Goal: Navigation & Orientation: Find specific page/section

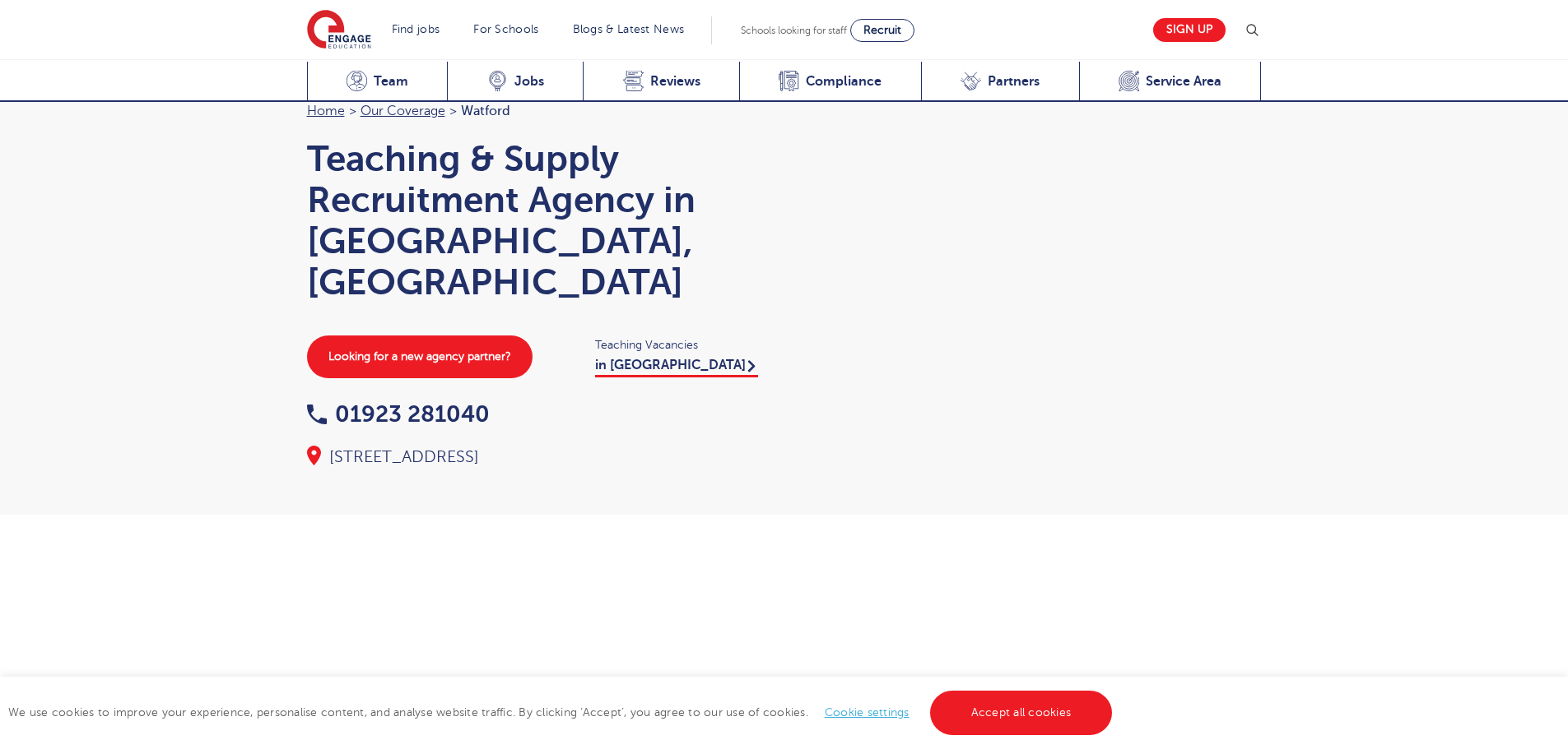
scroll to position [1627, 0]
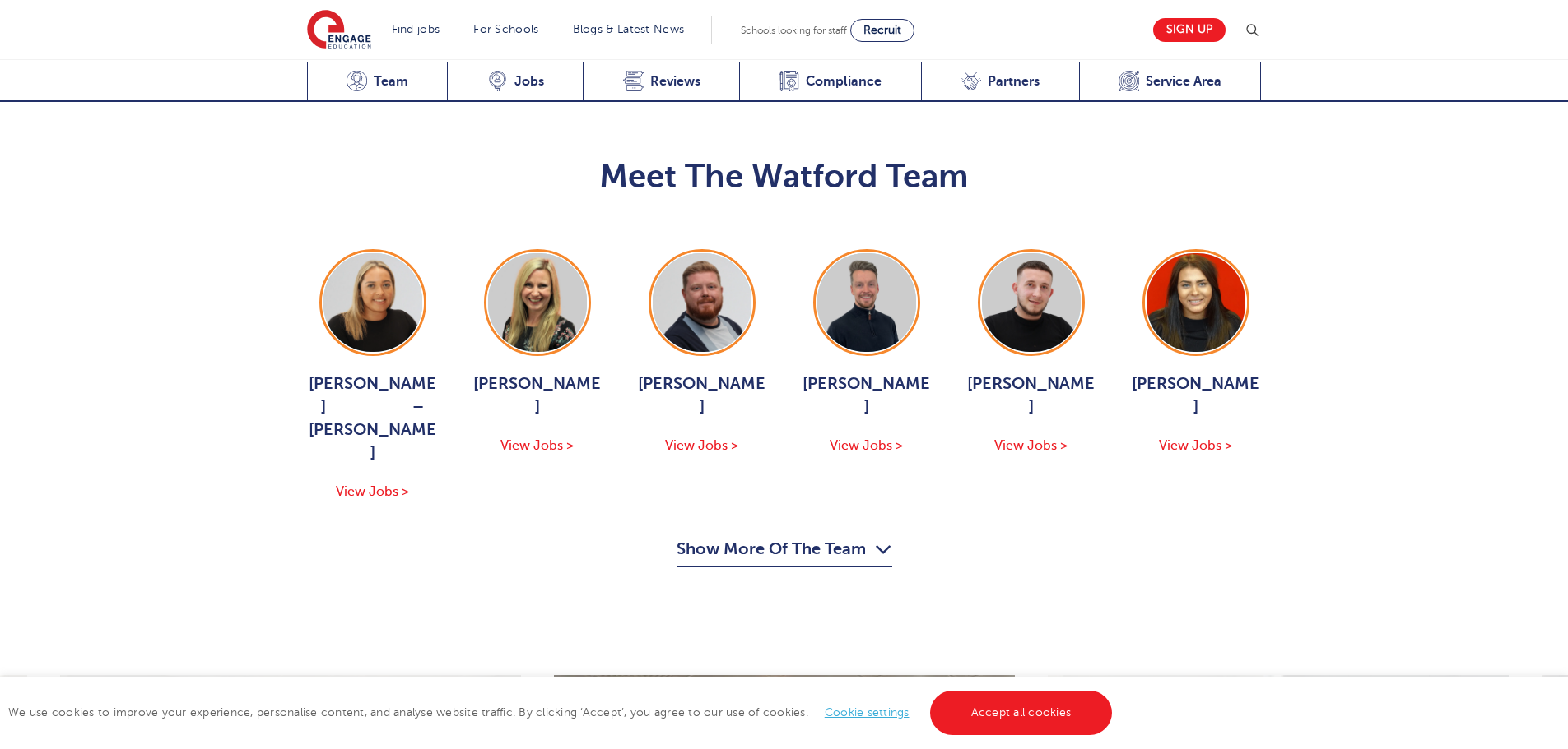
drag, startPoint x: 737, startPoint y: 475, endPoint x: 743, endPoint y: 483, distance: 10.0
click at [737, 536] on button "Show More Of The Team" at bounding box center [784, 552] width 215 height 31
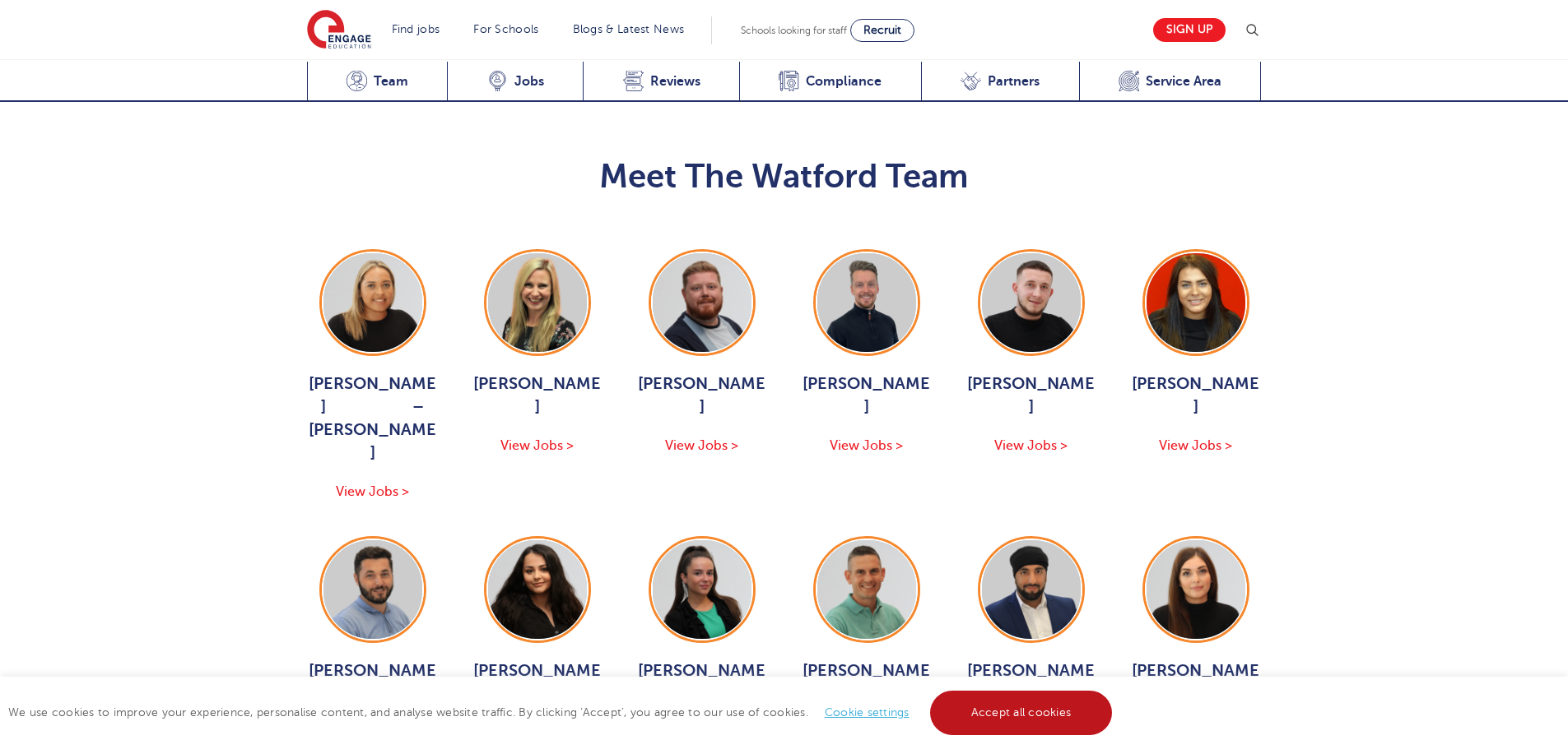
click at [1024, 715] on link "Accept all cookies" at bounding box center [1021, 713] width 183 height 45
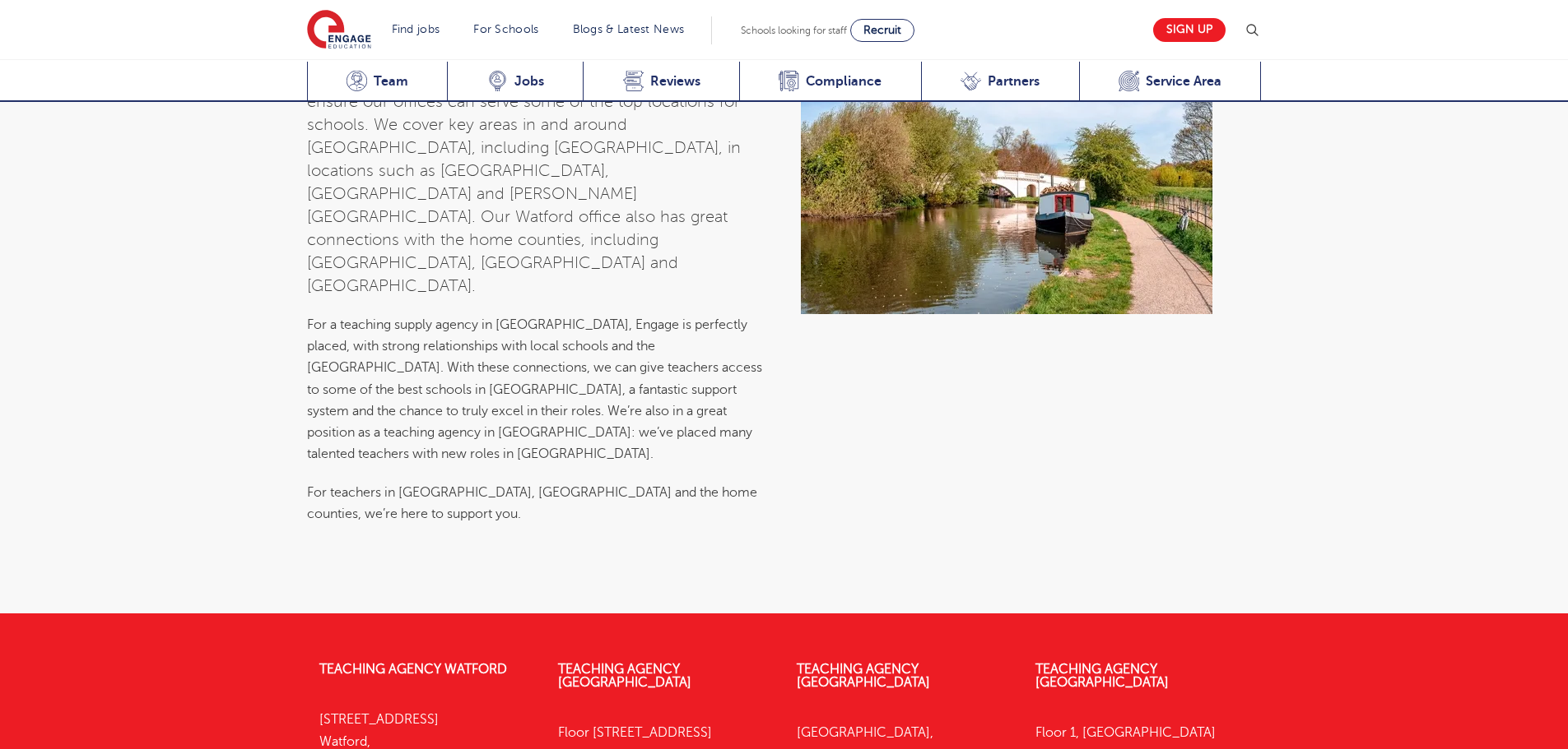
scroll to position [6966, 0]
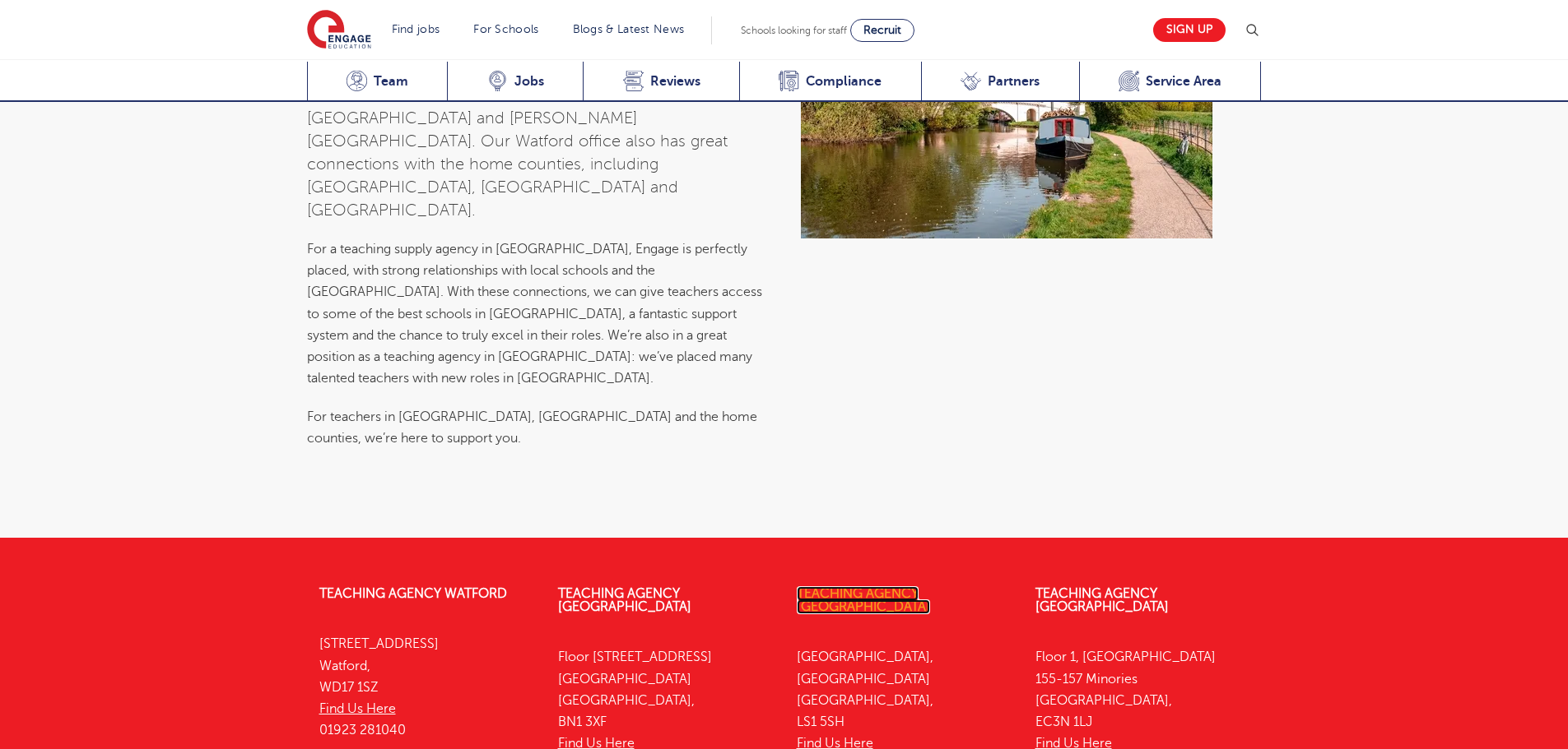
click at [875, 587] on link "Teaching Agency [GEOGRAPHIC_DATA]" at bounding box center [863, 600] width 134 height 28
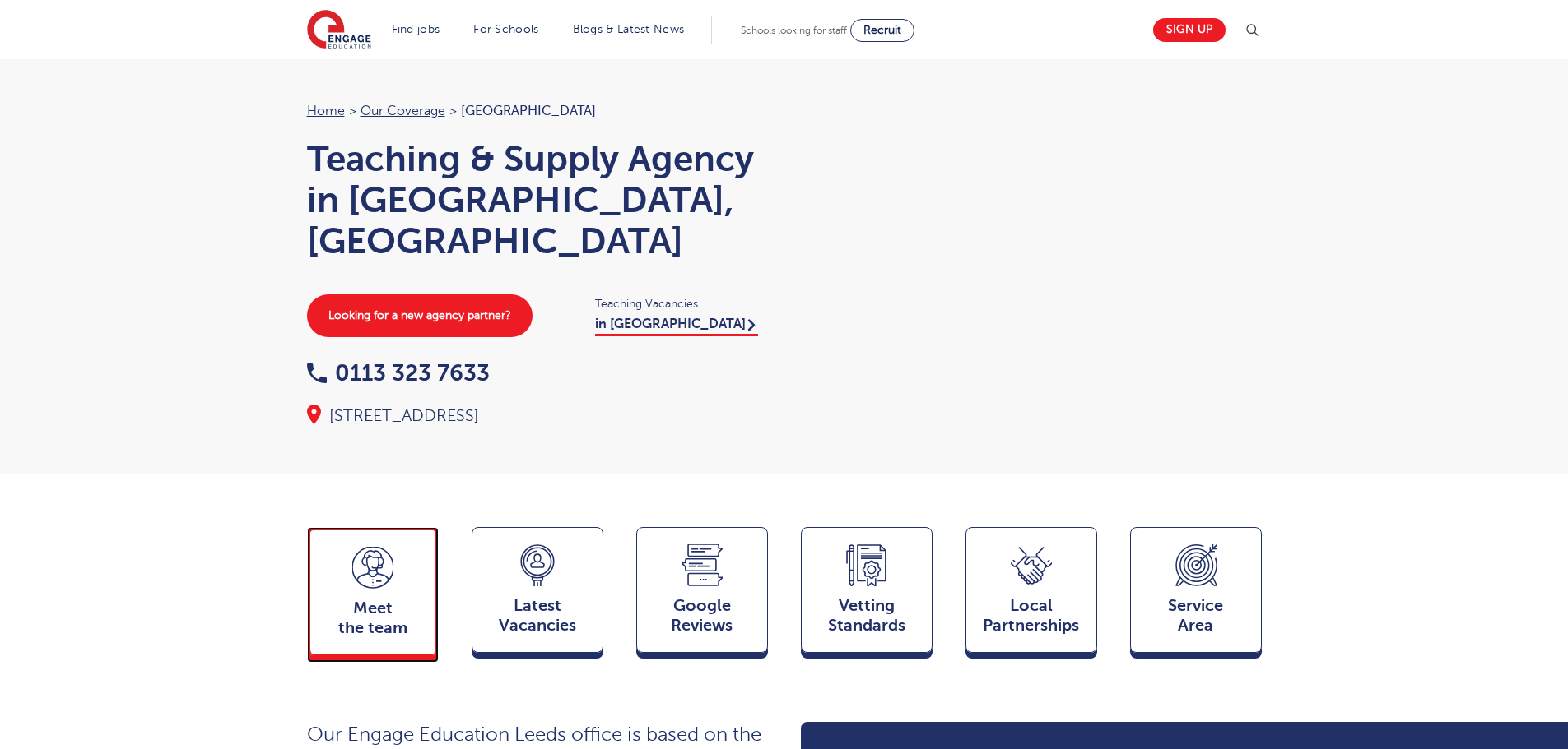
click at [393, 598] on span "Meet the team" at bounding box center [372, 618] width 109 height 39
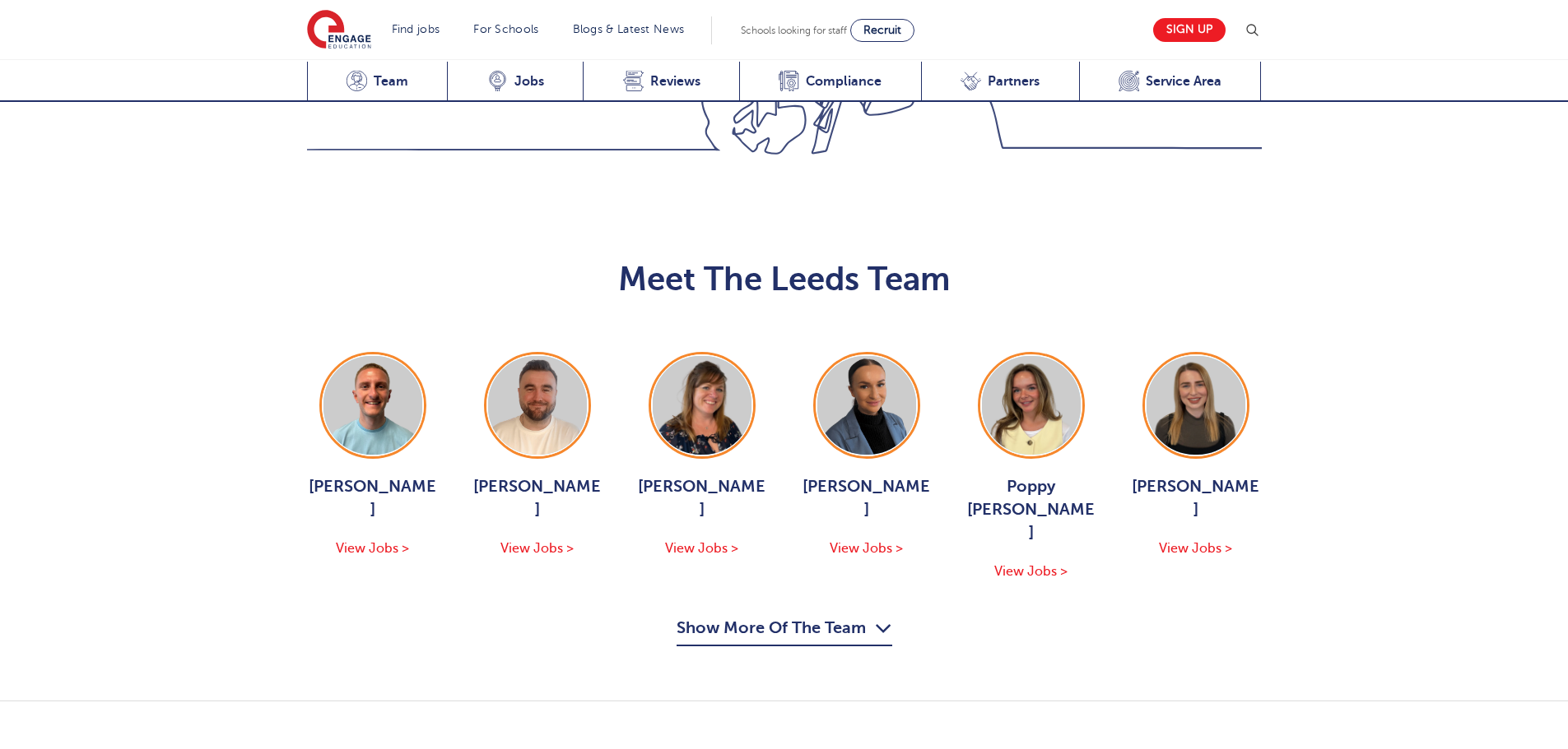
scroll to position [1796, 0]
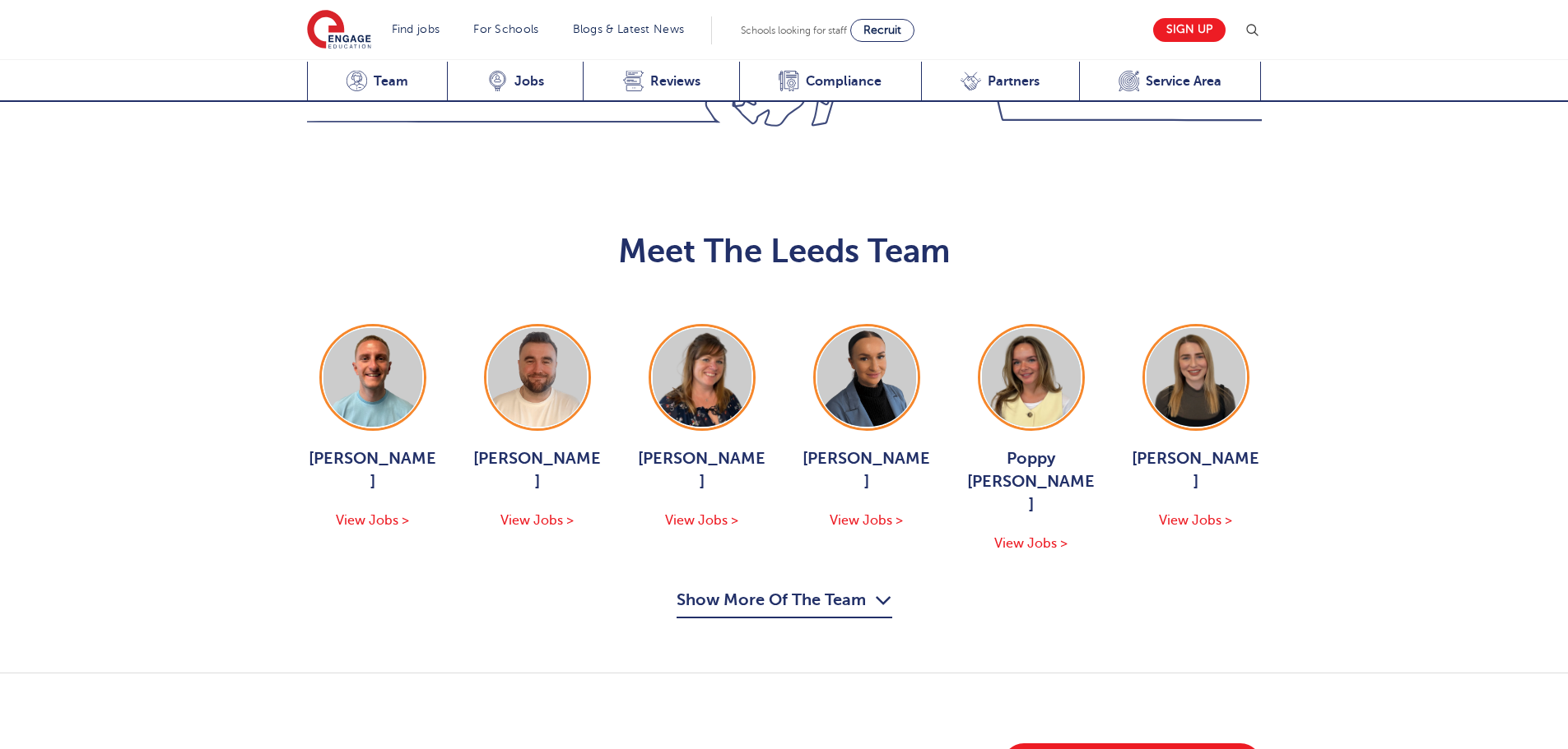
click at [739, 588] on button "Show More Of The Team" at bounding box center [784, 603] width 215 height 31
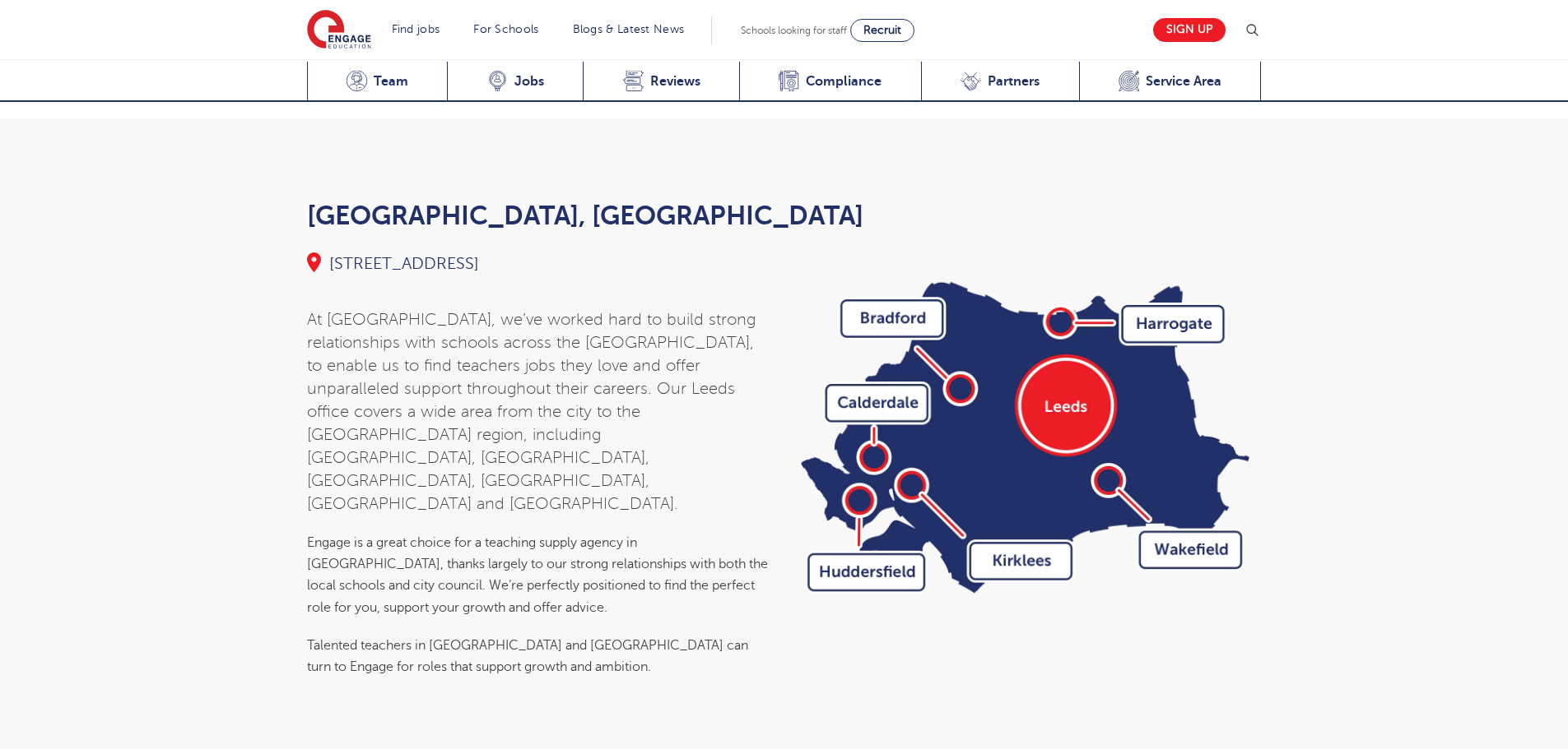
scroll to position [5513, 0]
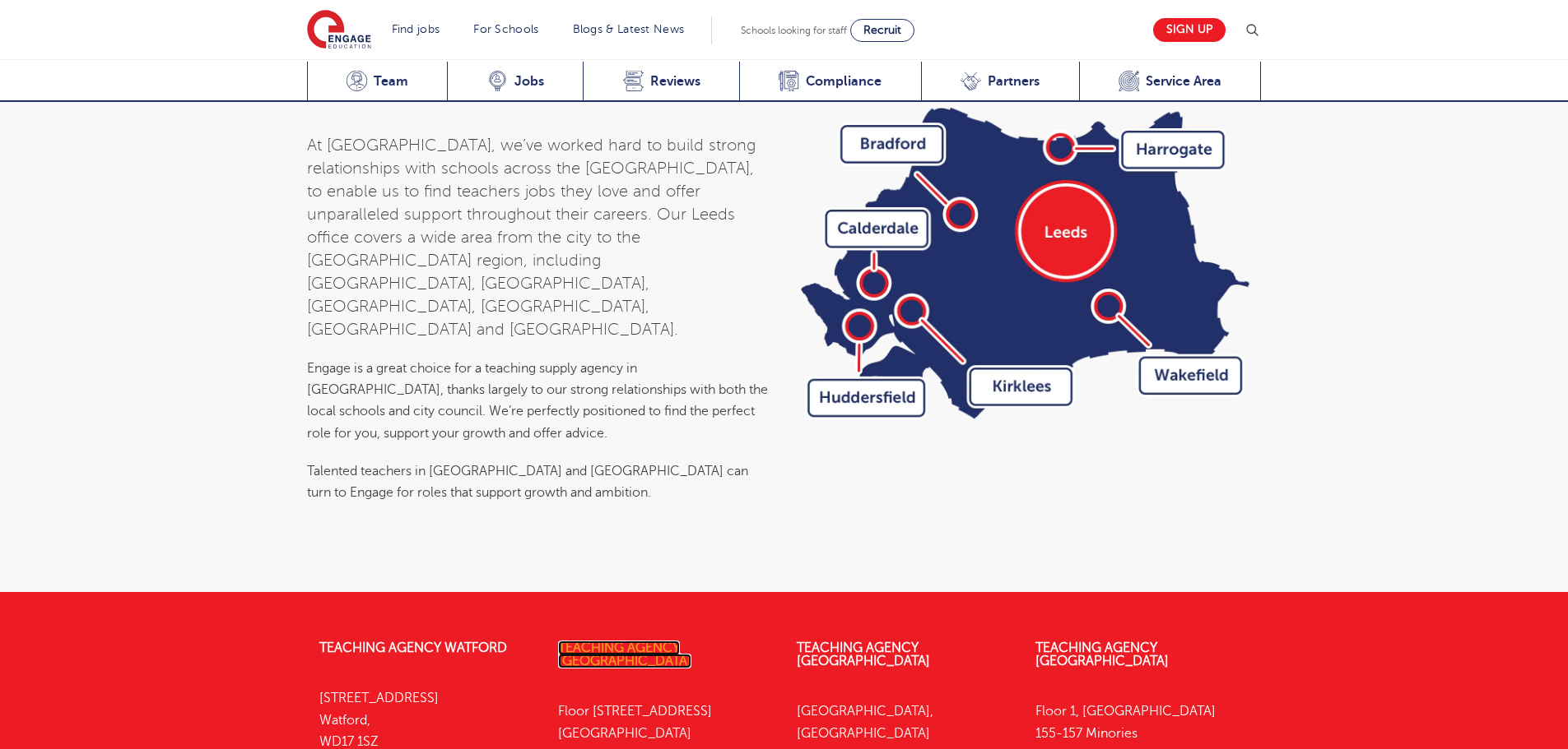
click at [691, 640] on link "Teaching Agency [GEOGRAPHIC_DATA]" at bounding box center [625, 654] width 134 height 28
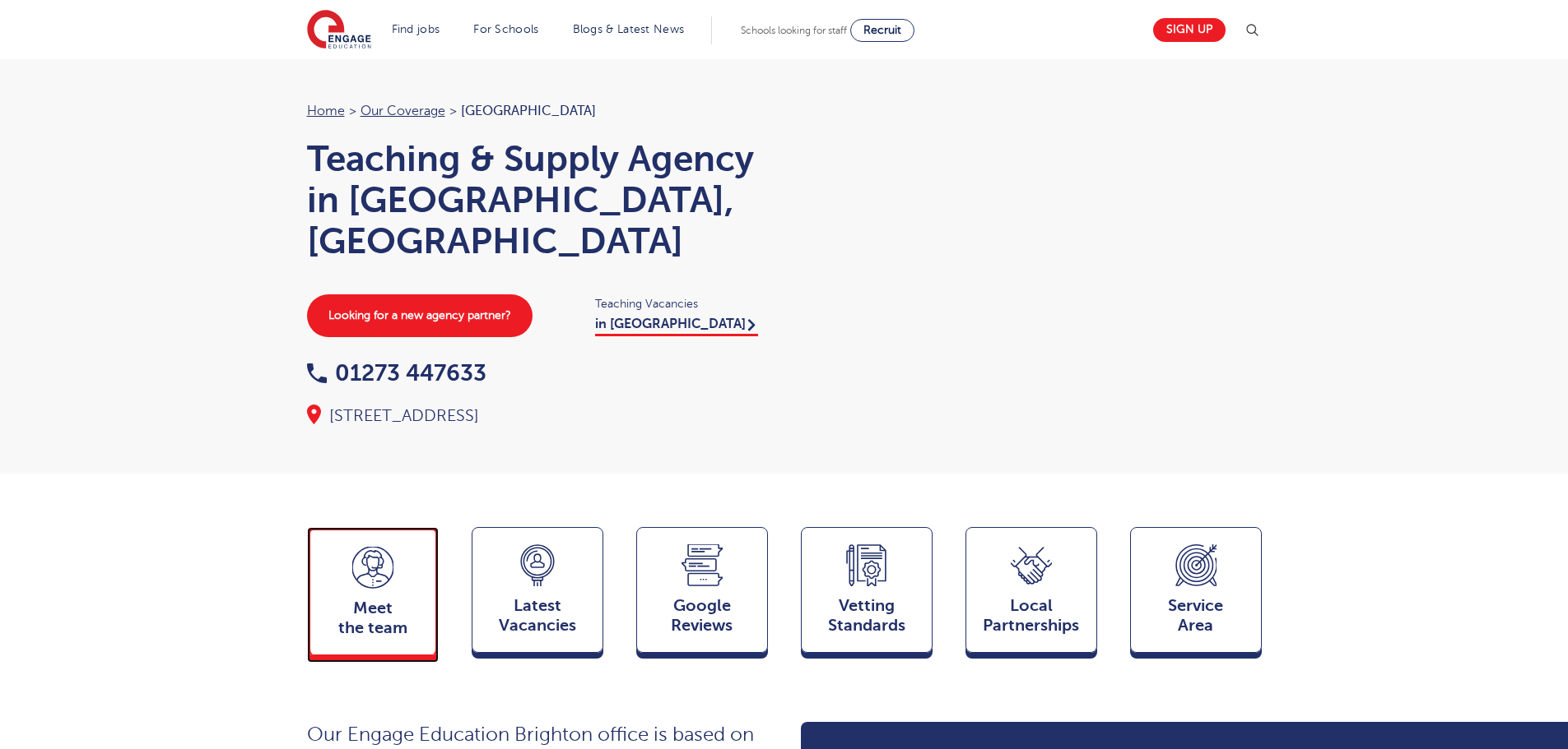
click at [398, 598] on span "Meet the team" at bounding box center [372, 618] width 109 height 39
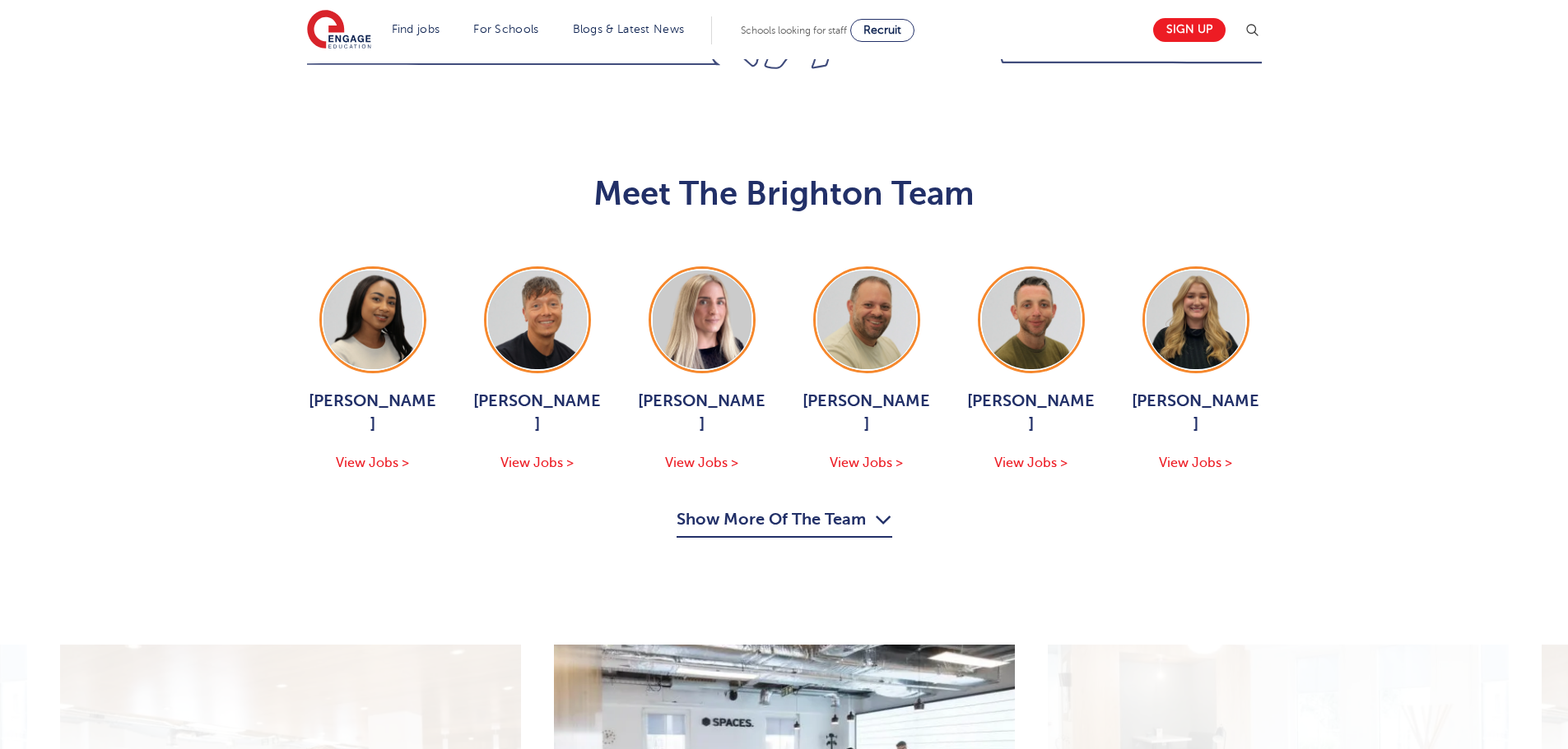
click at [707, 507] on button "Show More Of The Team" at bounding box center [784, 522] width 215 height 31
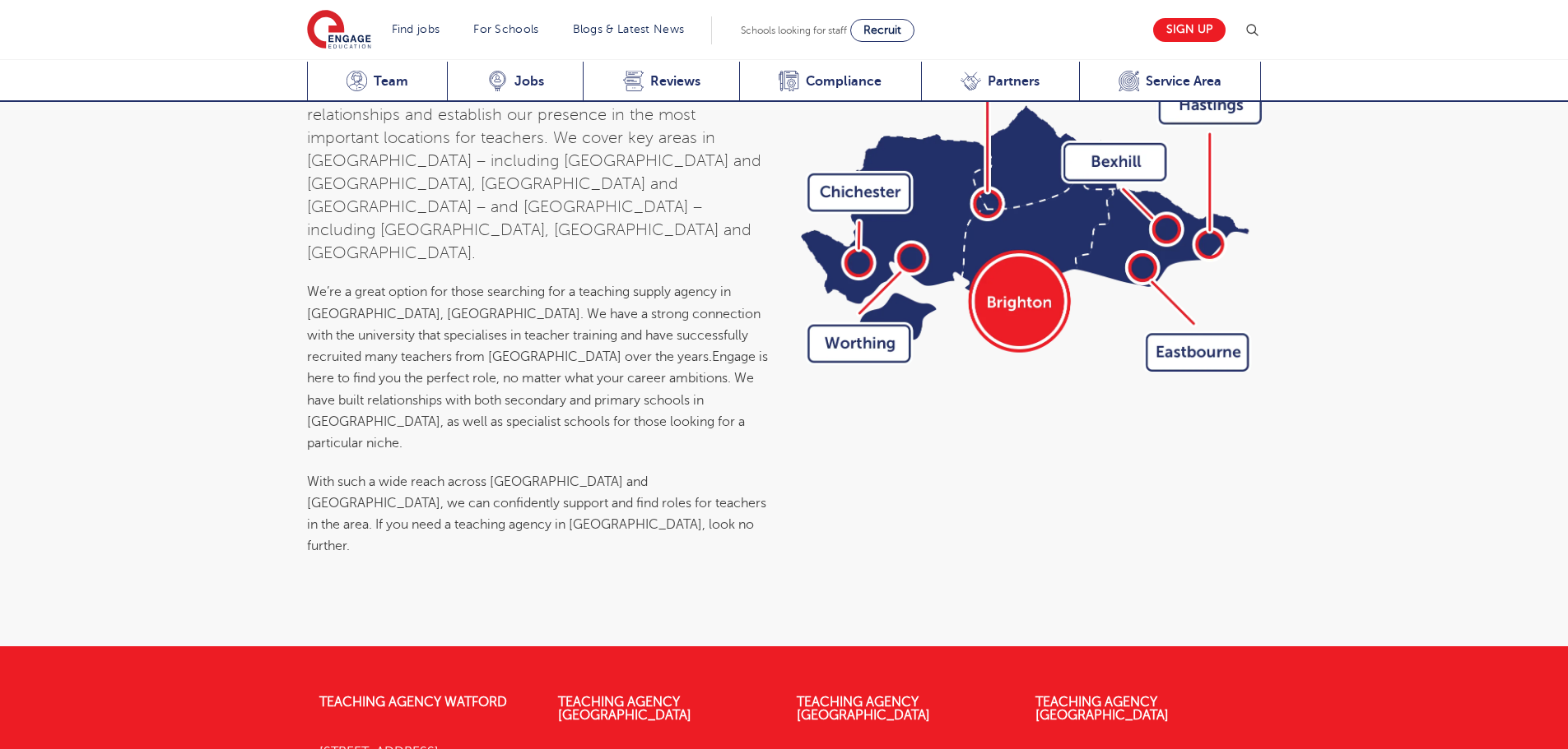
scroll to position [6042, 0]
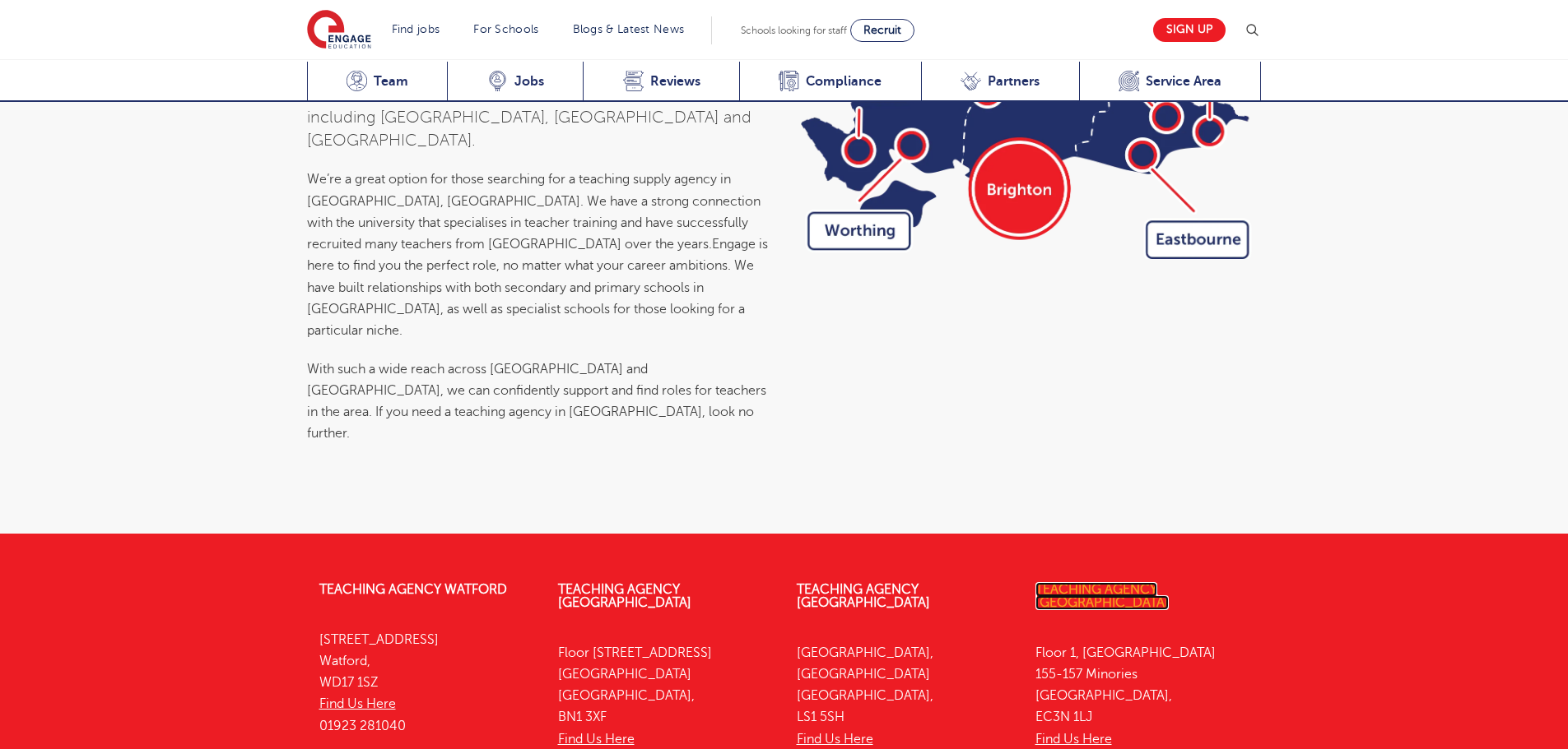
click at [1169, 582] on link "Teaching Agency [GEOGRAPHIC_DATA]" at bounding box center [1101, 596] width 134 height 28
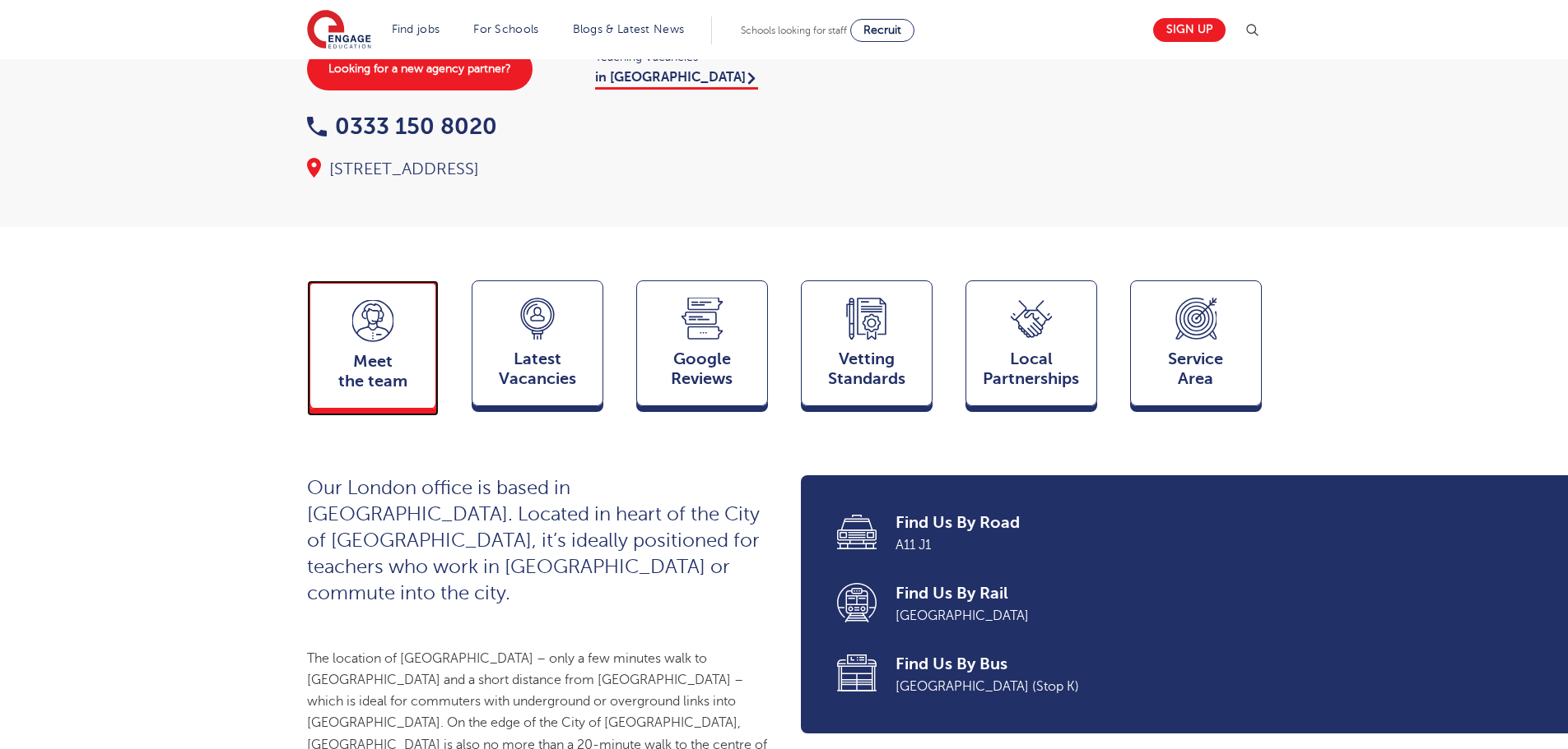
click at [400, 391] on span "Meet the team" at bounding box center [372, 371] width 109 height 39
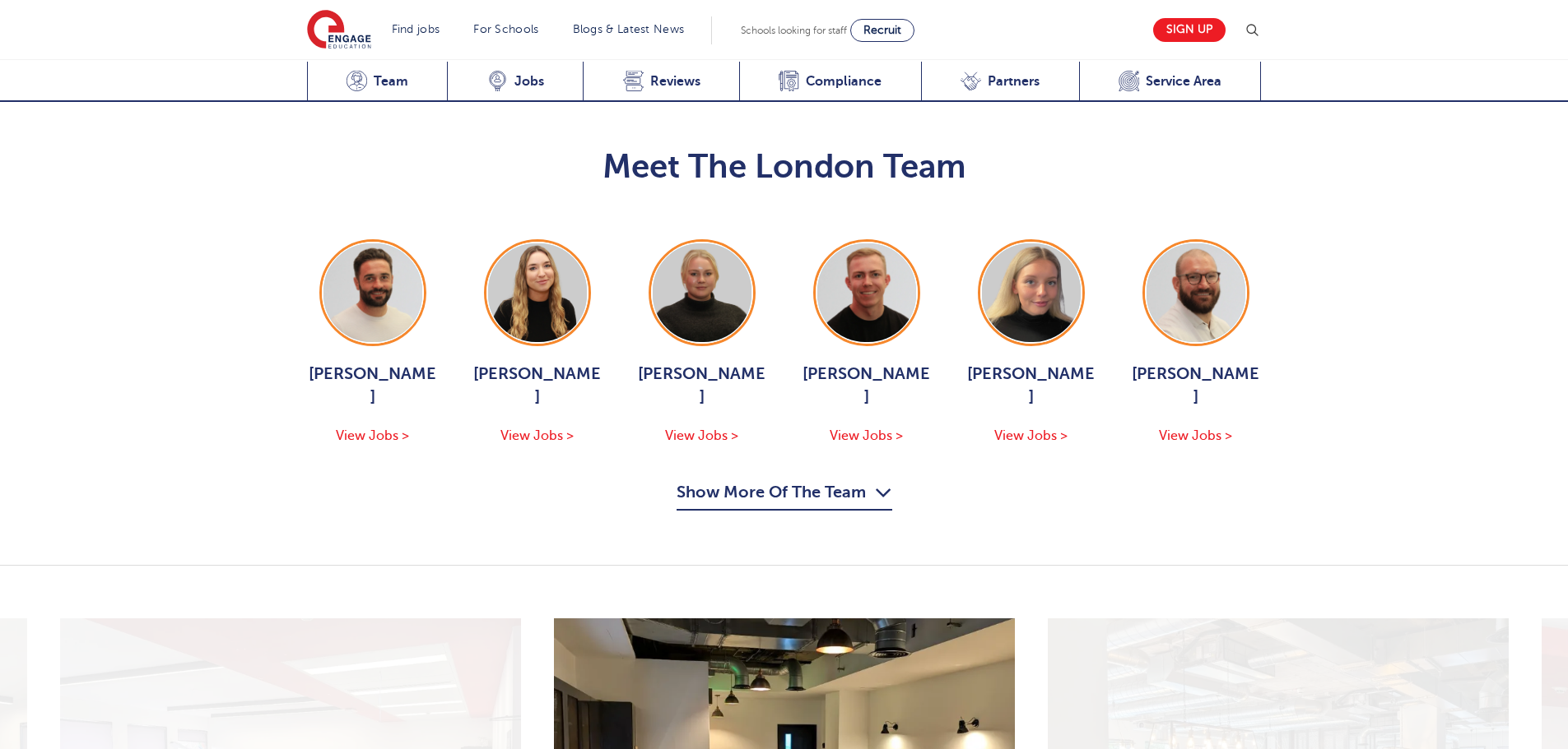
scroll to position [1764, 0]
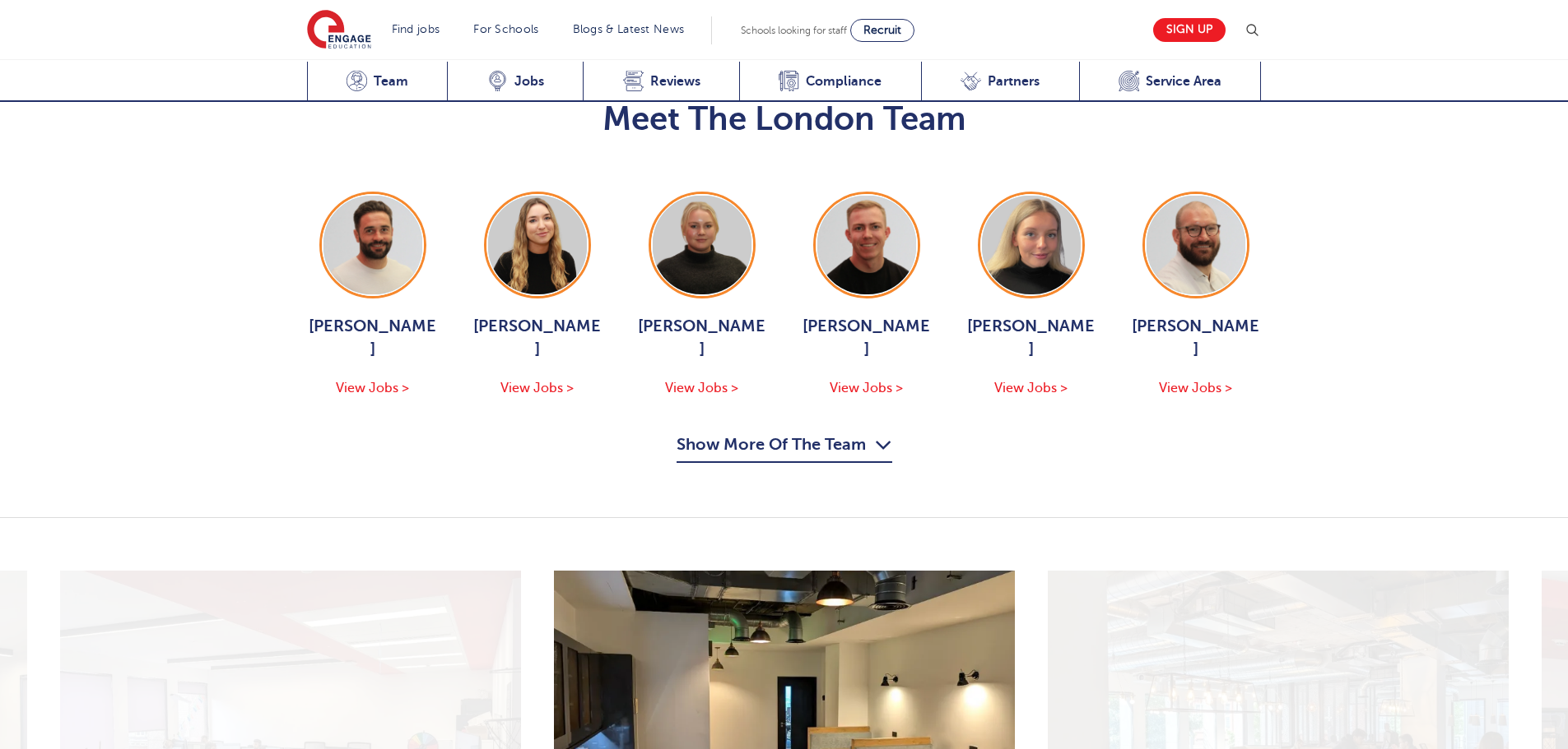
click at [759, 432] on button "Show More Of The Team" at bounding box center [784, 447] width 215 height 31
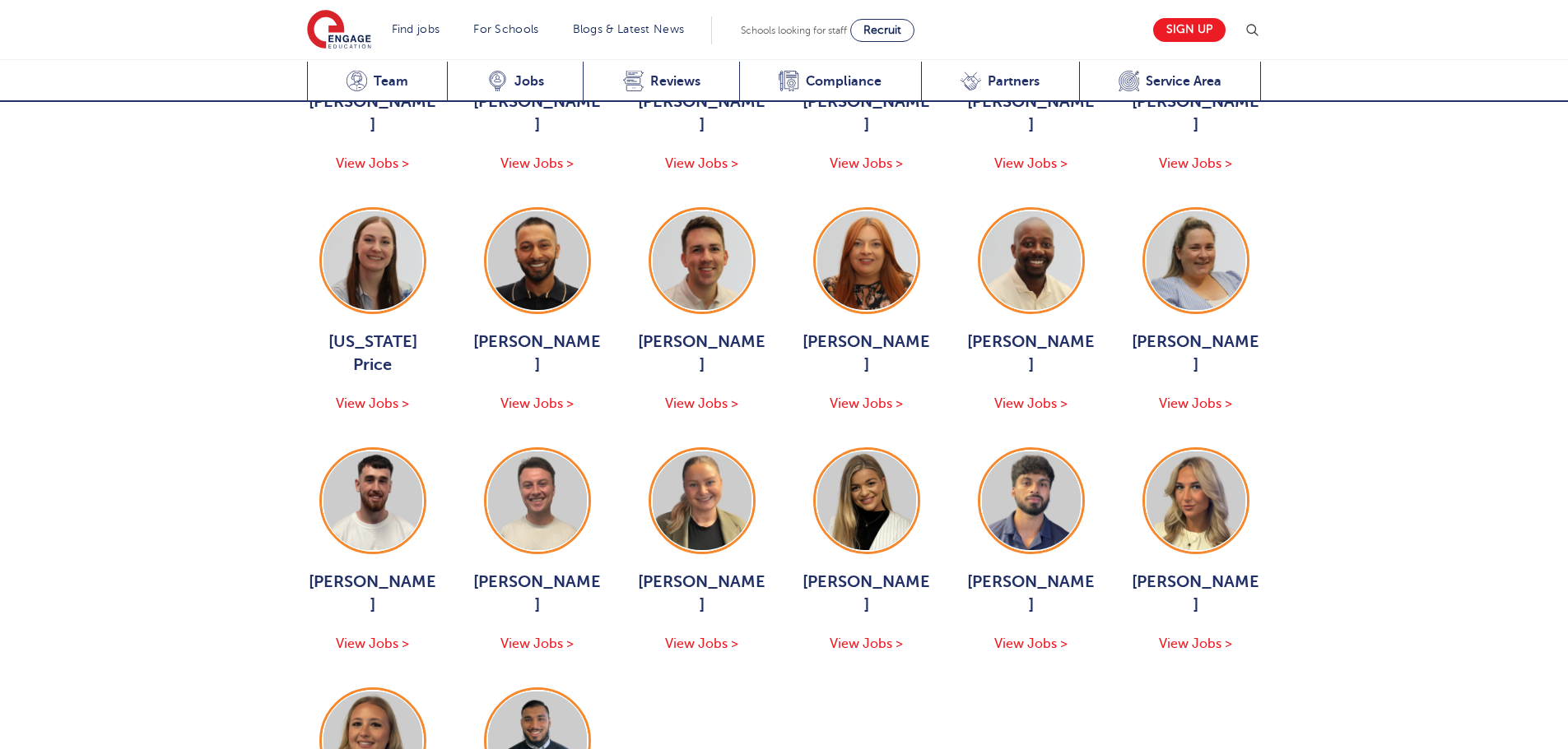
scroll to position [2092, 0]
